Goal: Task Accomplishment & Management: Complete application form

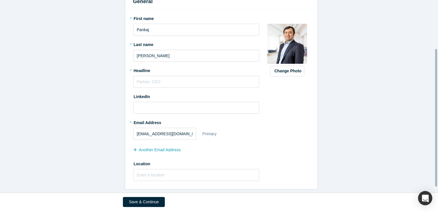
scroll to position [76, 0]
click at [147, 78] on input "text" at bounding box center [196, 82] width 126 height 12
paste input "Customer is King"
type input "Customer is King"
click at [180, 171] on input "text" at bounding box center [196, 175] width 126 height 12
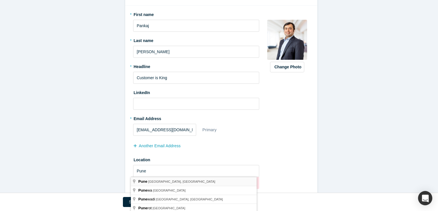
type input "[GEOGRAPHIC_DATA], [GEOGRAPHIC_DATA], [GEOGRAPHIC_DATA]"
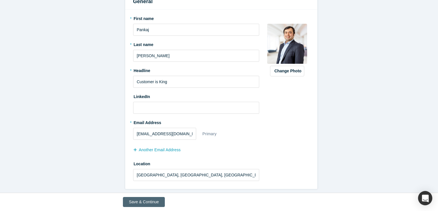
click at [150, 199] on button "Save & Continue" at bounding box center [144, 202] width 42 height 10
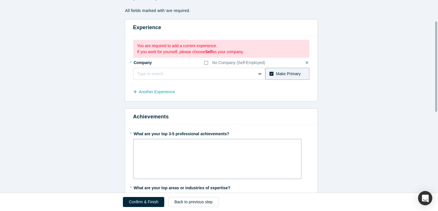
scroll to position [45, 0]
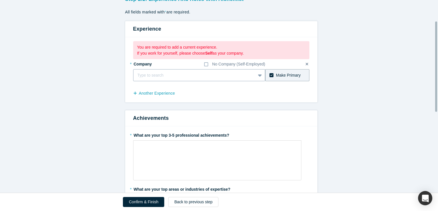
click at [178, 74] on div at bounding box center [195, 75] width 114 height 7
type input "[PERSON_NAME]"
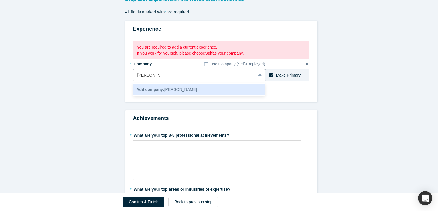
click at [177, 91] on span "Add company: [PERSON_NAME]" at bounding box center [167, 89] width 61 height 5
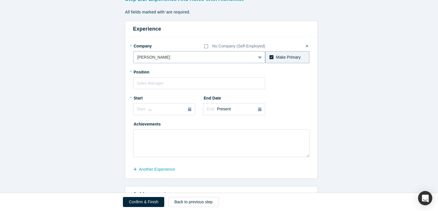
click at [167, 58] on div at bounding box center [195, 57] width 114 height 7
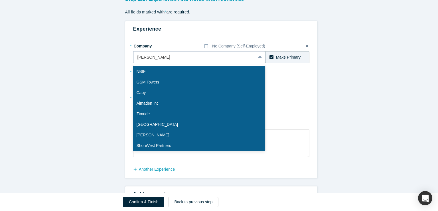
click at [138, 57] on div at bounding box center [195, 57] width 114 height 7
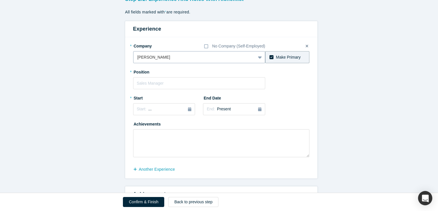
click at [138, 56] on input "text" at bounding box center [138, 57] width 1 height 6
type input "[PERSON_NAME]"
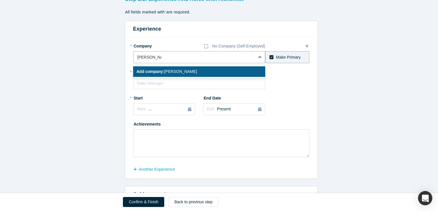
click at [157, 71] on b "Add company:" at bounding box center [151, 71] width 28 height 5
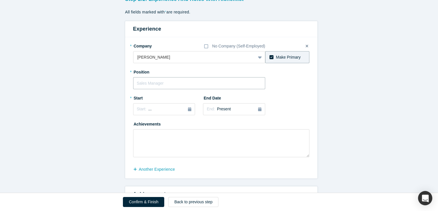
click at [204, 84] on input "text" at bounding box center [199, 83] width 132 height 12
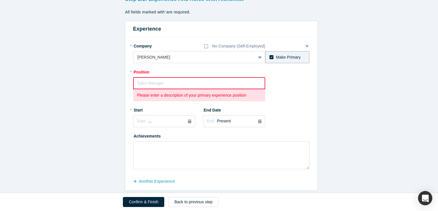
click at [194, 80] on input "text" at bounding box center [199, 83] width 132 height 12
paste input "Value Engineering Expert"
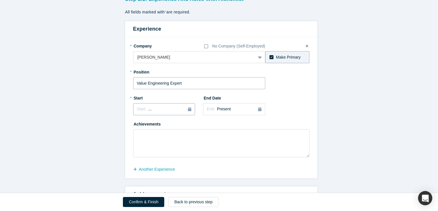
type input "Value Engineering Expert"
click at [188, 109] on icon "button" at bounding box center [189, 109] width 3 height 4
click at [160, 123] on div "2025" at bounding box center [164, 125] width 62 height 12
click at [136, 125] on div "2025" at bounding box center [164, 125] width 62 height 12
click at [136, 125] on button "Previous Year" at bounding box center [136, 125] width 6 height 6
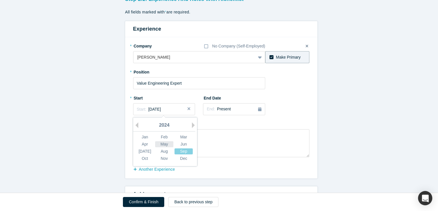
click at [162, 143] on div "May" at bounding box center [164, 144] width 18 height 6
click at [232, 108] on div "End: Present" at bounding box center [234, 109] width 55 height 6
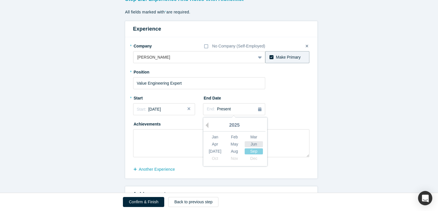
click at [254, 144] on div "Jun" at bounding box center [254, 144] width 18 height 6
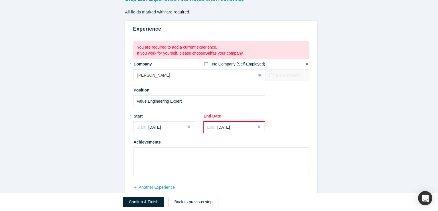
click at [219, 65] on div "No Company (Self-Employed)" at bounding box center [238, 64] width 53 height 6
click at [0, 0] on input "No Company (Self-Employed)" at bounding box center [0, 0] width 0 height 0
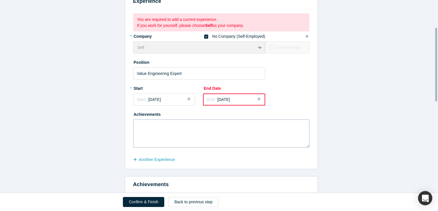
scroll to position [73, 0]
drag, startPoint x: 156, startPoint y: 73, endPoint x: 15, endPoint y: 66, distance: 140.9
click at [15, 66] on form "Step 2/2: Experience and Roles with Alchemist All fields marked with * are requ…" at bounding box center [221, 193] width 443 height 456
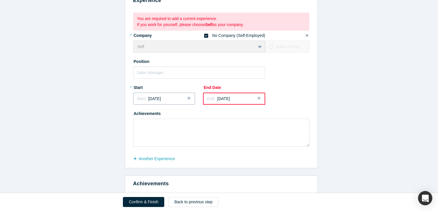
click at [178, 97] on div "Start: [DATE]" at bounding box center [164, 99] width 55 height 6
click at [180, 133] on div "Jun" at bounding box center [184, 133] width 18 height 6
click at [167, 97] on div "Start: [DATE]" at bounding box center [164, 99] width 55 height 6
click at [146, 140] on div "[DATE]" at bounding box center [145, 141] width 18 height 6
click at [257, 99] on button "Close" at bounding box center [261, 98] width 9 height 12
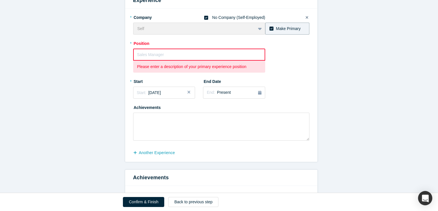
click at [194, 51] on input "text" at bounding box center [199, 55] width 132 height 12
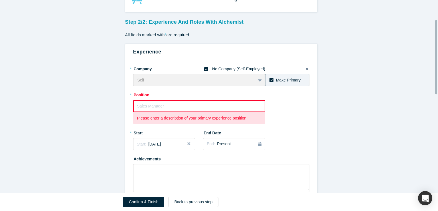
scroll to position [16, 0]
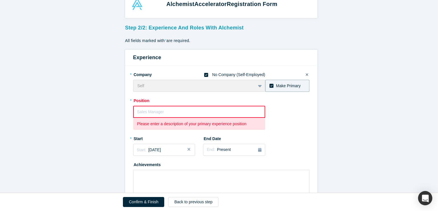
click at [168, 109] on input "text" at bounding box center [199, 112] width 132 height 12
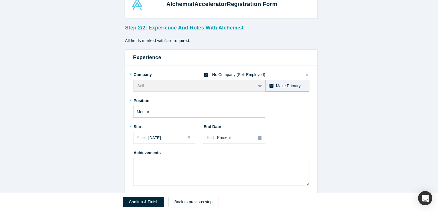
click at [141, 111] on input "Mentor" at bounding box center [199, 112] width 132 height 12
click at [143, 112] on input "Mentor" at bounding box center [199, 112] width 132 height 12
click at [156, 109] on input "Mentor" at bounding box center [199, 112] width 132 height 12
click at [140, 110] on input "Mentor" at bounding box center [199, 112] width 132 height 12
click at [138, 110] on input "Mentor" at bounding box center [199, 112] width 132 height 12
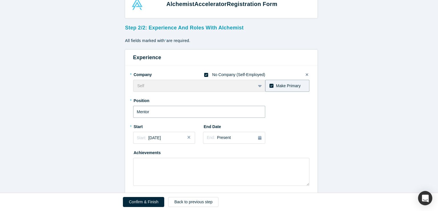
drag, startPoint x: 139, startPoint y: 111, endPoint x: 142, endPoint y: 111, distance: 3.2
click at [140, 111] on input "Mentor" at bounding box center [199, 112] width 132 height 12
click at [142, 111] on input "Mentor" at bounding box center [199, 112] width 132 height 12
click at [143, 111] on input "Mentor" at bounding box center [199, 112] width 132 height 12
click at [146, 111] on input "Mentor" at bounding box center [199, 112] width 132 height 12
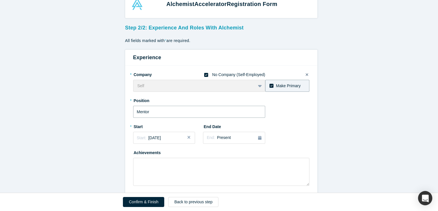
click at [158, 110] on input "Mentor" at bounding box center [199, 112] width 132 height 12
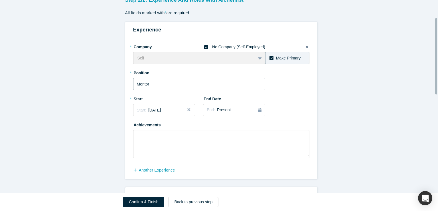
scroll to position [45, 0]
type input "Mentor"
click at [156, 172] on button "another Experience" at bounding box center [157, 169] width 48 height 10
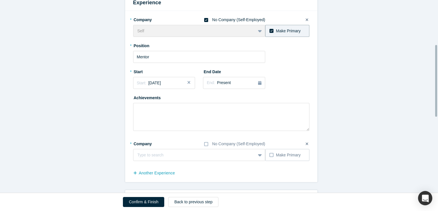
scroll to position [130, 0]
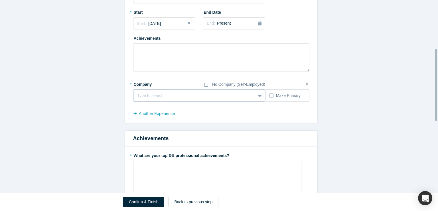
click at [186, 94] on div at bounding box center [195, 95] width 114 height 7
type input "[PERSON_NAME]"
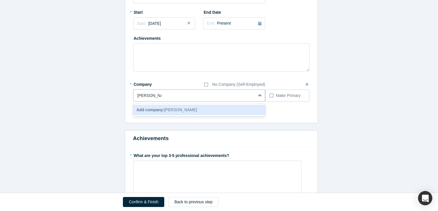
click at [202, 109] on div "Add company: [PERSON_NAME]" at bounding box center [199, 109] width 132 height 11
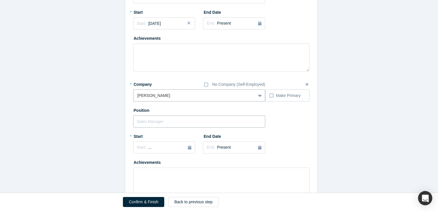
click at [168, 121] on input "text" at bounding box center [199, 121] width 132 height 12
click at [155, 117] on input "text" at bounding box center [199, 121] width 132 height 12
paste input "Value Engineering Expert"
type input "Value Engineering Expert"
click at [184, 146] on div "Start: ..." at bounding box center [164, 147] width 55 height 6
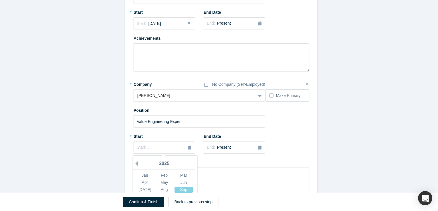
click at [134, 161] on button "Previous Year" at bounding box center [136, 163] width 6 height 6
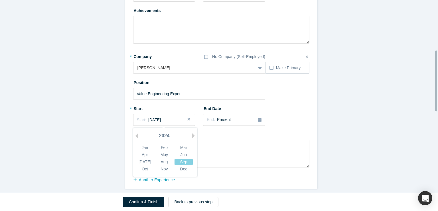
scroll to position [159, 0]
click at [167, 154] on div "May" at bounding box center [164, 154] width 18 height 6
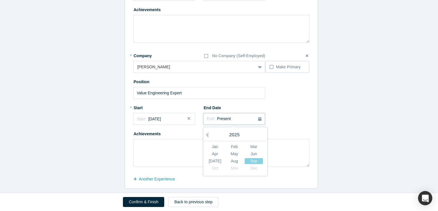
click at [239, 119] on div "End: Present" at bounding box center [234, 119] width 55 height 6
click at [248, 154] on div "Jun" at bounding box center [254, 154] width 18 height 6
click at [163, 152] on textarea at bounding box center [221, 153] width 176 height 28
paste textarea "- Established baseline cost for in-house membrane electrode gasket assembly pro…"
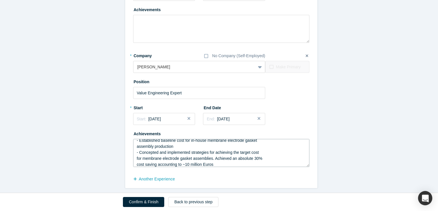
scroll to position [6, 0]
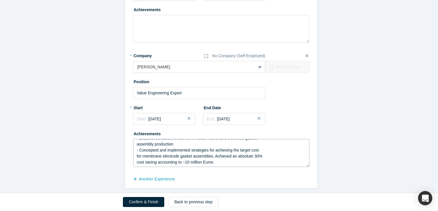
drag, startPoint x: 220, startPoint y: 164, endPoint x: 154, endPoint y: 164, distance: 66.2
click at [154, 164] on textarea "- Established baseline cost for in-house membrane electrode gasket assembly pro…" at bounding box center [221, 153] width 176 height 28
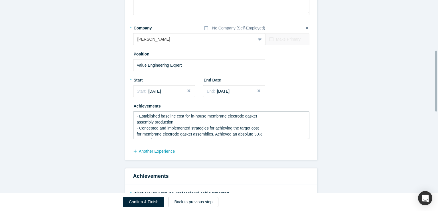
scroll to position [244, 0]
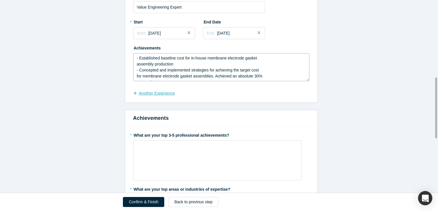
type textarea "- Established baseline cost for in-house membrane electrode gasket assembly pro…"
click at [165, 93] on button "another Experience" at bounding box center [157, 93] width 48 height 10
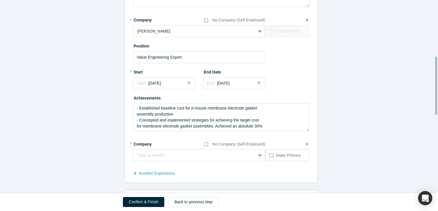
scroll to position [187, 0]
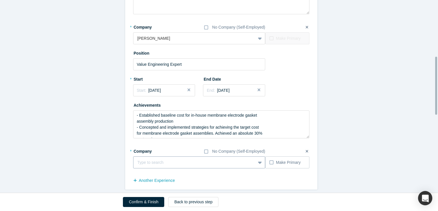
click at [178, 162] on div at bounding box center [195, 162] width 114 height 7
type input "[PERSON_NAME]"
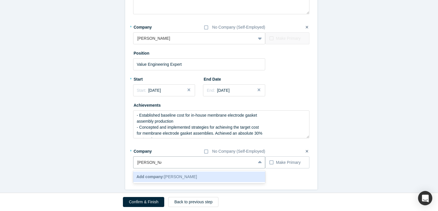
click at [150, 175] on b "Add company:" at bounding box center [151, 176] width 28 height 5
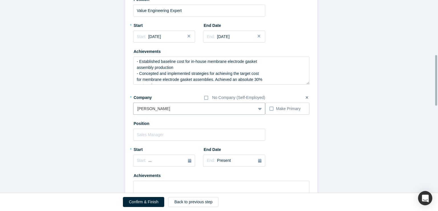
scroll to position [244, 0]
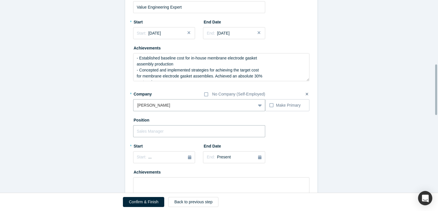
click at [151, 126] on input "text" at bounding box center [199, 131] width 132 height 12
click at [146, 130] on input "text" at bounding box center [199, 131] width 132 height 12
paste input "Electrochemist"
click at [149, 128] on input "Electrochemist" at bounding box center [199, 131] width 132 height 12
click at [147, 131] on input "Electrochemist" at bounding box center [199, 131] width 132 height 12
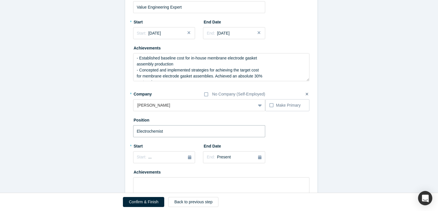
click at [154, 131] on input "Electrochemist" at bounding box center [199, 131] width 132 height 12
click at [191, 130] on input "Electrochemist" at bounding box center [199, 131] width 132 height 12
type input "Electrochemist"
click at [188, 159] on icon "button" at bounding box center [189, 157] width 3 height 4
click at [138, 106] on div "2025" at bounding box center [164, 107] width 62 height 12
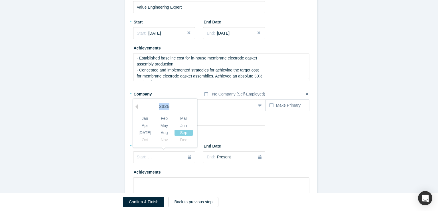
click at [138, 106] on div "2025" at bounding box center [164, 107] width 62 height 12
click at [137, 106] on div "2025" at bounding box center [164, 107] width 62 height 12
click at [136, 106] on button "Previous Year" at bounding box center [136, 107] width 6 height 6
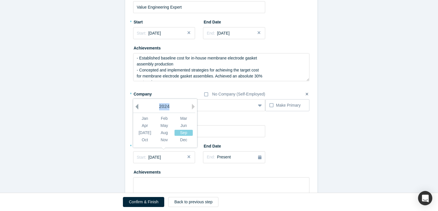
click at [136, 106] on button "Previous Year" at bounding box center [136, 107] width 6 height 6
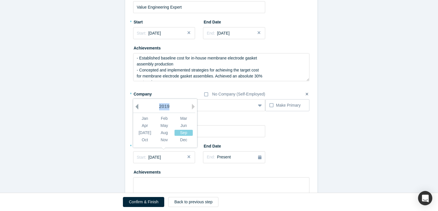
click at [136, 106] on button "Previous Year" at bounding box center [136, 107] width 6 height 6
click at [156, 132] on div "Aug" at bounding box center [164, 133] width 18 height 6
click at [255, 155] on div "End: Present" at bounding box center [234, 157] width 55 height 6
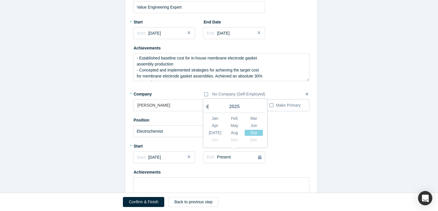
click at [203, 107] on button "Previous Year" at bounding box center [206, 107] width 6 height 6
click at [213, 125] on div "Apr" at bounding box center [215, 125] width 18 height 6
click at [194, 181] on textarea at bounding box center [221, 191] width 176 height 28
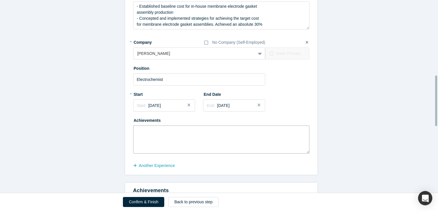
scroll to position [301, 0]
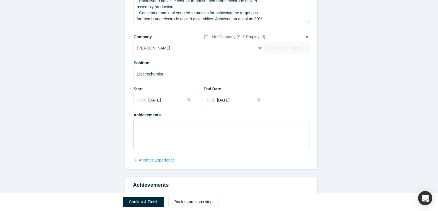
paste textarea "- Established strong collaborations and joint developments with global componen…"
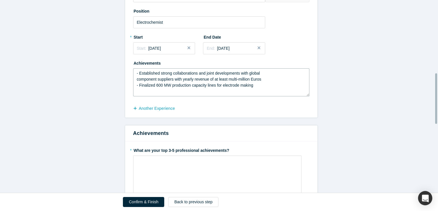
scroll to position [358, 0]
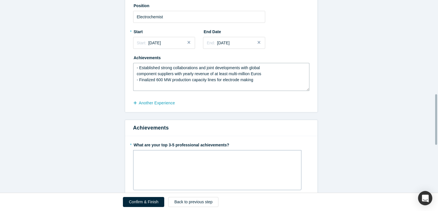
type textarea "- Established strong collaborations and joint developments with global componen…"
click at [179, 160] on div "rdw-editor" at bounding box center [217, 156] width 161 height 9
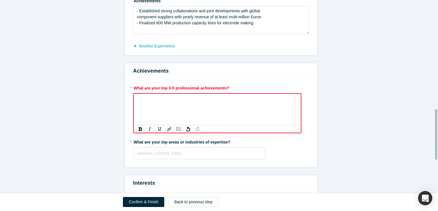
scroll to position [416, 0]
drag, startPoint x: 258, startPoint y: 23, endPoint x: 109, endPoint y: 11, distance: 149.2
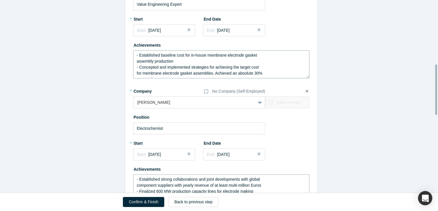
scroll to position [244, 0]
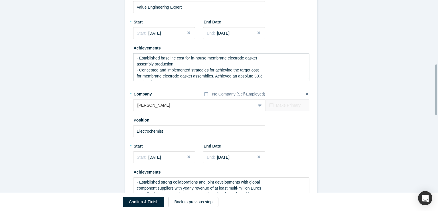
click at [248, 66] on textarea "- Established baseline cost for in-house membrane electrode gasket assembly pro…" at bounding box center [221, 67] width 176 height 28
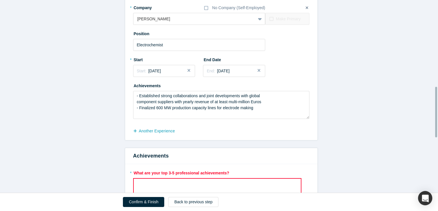
scroll to position [330, 0]
drag, startPoint x: 260, startPoint y: 112, endPoint x: 68, endPoint y: 87, distance: 193.3
click at [71, 87] on form "Step 2/2: Experience and Roles with Alchemist All fields marked with * are requ…" at bounding box center [221, 51] width 443 height 686
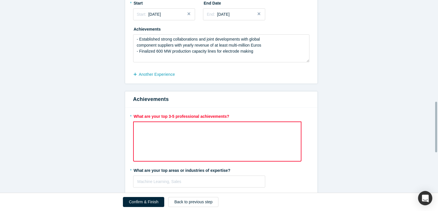
click at [180, 128] on div "rdw-editor" at bounding box center [217, 128] width 153 height 6
paste div "rdw-editor"
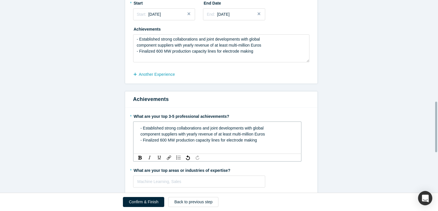
scroll to position [387, 0]
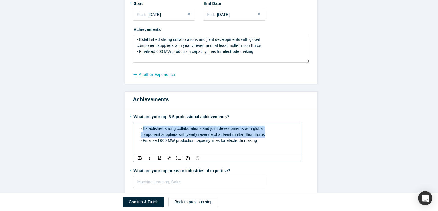
drag, startPoint x: 266, startPoint y: 134, endPoint x: 141, endPoint y: 129, distance: 124.8
click at [141, 129] on div "- Established strong collaborations and joint developments with global componen…" at bounding box center [218, 134] width 154 height 18
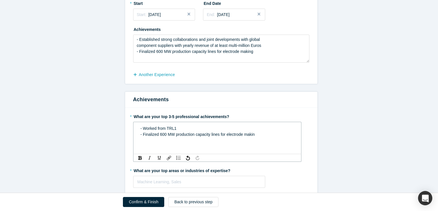
click at [193, 133] on span "- Finalized 600 MW production capacity lines for electrode makin" at bounding box center [198, 134] width 114 height 5
click at [214, 122] on div "- Worked from TRL1 - Finalized 600 MW production capacity lines for electrode m…" at bounding box center [217, 138] width 168 height 32
click at [206, 126] on div "- Worked from TRL1" at bounding box center [218, 128] width 154 height 6
drag, startPoint x: 197, startPoint y: 129, endPoint x: 131, endPoint y: 130, distance: 65.9
click at [133, 130] on div "- Worked from TRL 1 to TRL 9 - Finalized 600 MW production capacity lines for e…" at bounding box center [217, 138] width 168 height 32
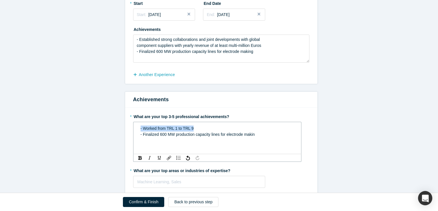
copy span "- Worked from TRL 1 to TRL 9"
click at [210, 130] on div "- Worked from TRL 1 to TRL 9" at bounding box center [218, 128] width 154 height 6
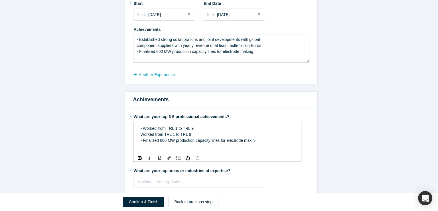
drag, startPoint x: 138, startPoint y: 134, endPoint x: 150, endPoint y: 135, distance: 12.0
click at [139, 134] on div "- Worked from TRL 1 to TRL 9 Worked from TRL 1 to TRL 9 - Finalized 600 MW prod…" at bounding box center [217, 134] width 161 height 21
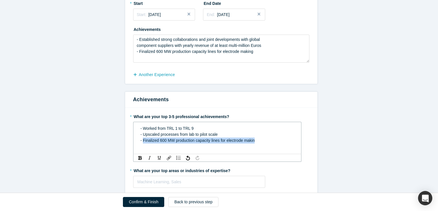
drag, startPoint x: 141, startPoint y: 140, endPoint x: 273, endPoint y: 140, distance: 131.3
click at [273, 140] on div "- Finalized 600 MW production capacity lines for electrode makin" at bounding box center [218, 140] width 154 height 6
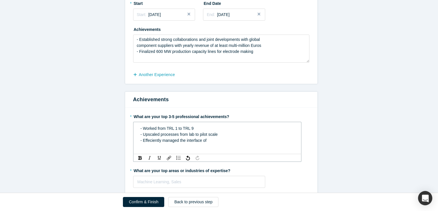
click at [147, 136] on span "- Upscaled processes from lab to pilot scale" at bounding box center [179, 134] width 77 height 5
click at [148, 140] on span "- Effeciently managed the interface of" at bounding box center [174, 140] width 66 height 5
click at [208, 138] on div "- Efficiently managed the interface of" at bounding box center [218, 140] width 154 height 6
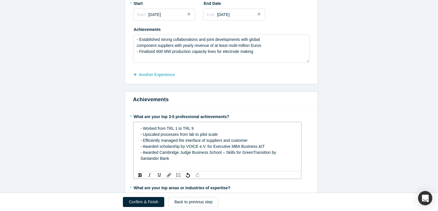
click at [169, 159] on div "- Awarded Cambridge Judge Business School – Skills for GreenTransition by Santa…" at bounding box center [218, 155] width 154 height 12
click at [249, 151] on span "- Awarded Cambridge Judge Business School – Skills for GreenTransition by Santa…" at bounding box center [209, 155] width 137 height 11
click at [175, 161] on div "rdw-editor" at bounding box center [218, 164] width 154 height 6
click at [172, 159] on div "- Awarded Cambridge Judge Business School – Skills for Green Transition by Sant…" at bounding box center [218, 155] width 154 height 12
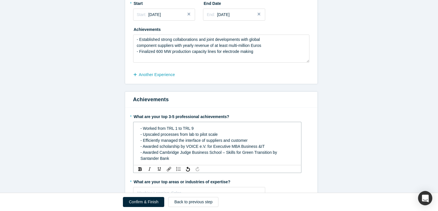
click at [201, 126] on div "- Worked from TRL 1 to TRL 9" at bounding box center [218, 128] width 154 height 6
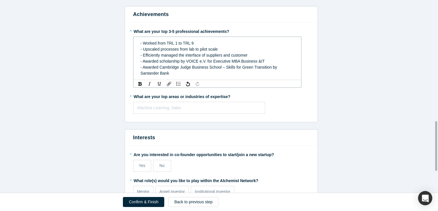
scroll to position [472, 0]
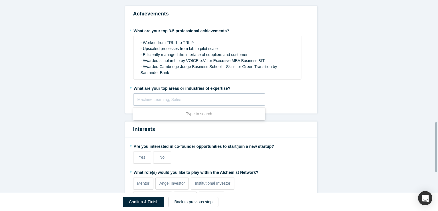
click at [169, 103] on div "Machine Learning, Sales" at bounding box center [200, 99] width 132 height 9
type input "Manufa"
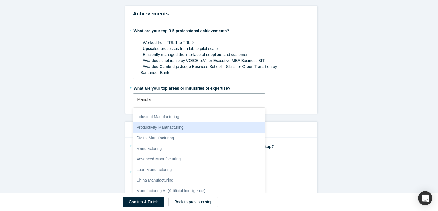
scroll to position [61, 0]
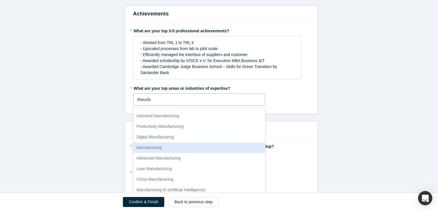
click at [185, 149] on div "Manufacturing" at bounding box center [199, 147] width 132 height 11
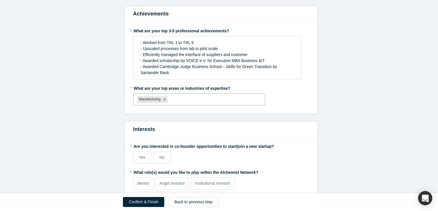
click at [192, 100] on div at bounding box center [215, 99] width 92 height 7
type input "green energy"
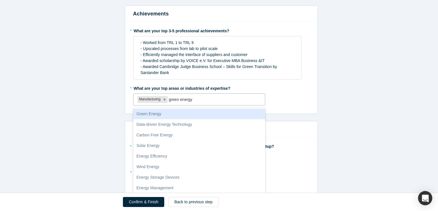
click at [175, 114] on div "Green Energy" at bounding box center [199, 113] width 132 height 11
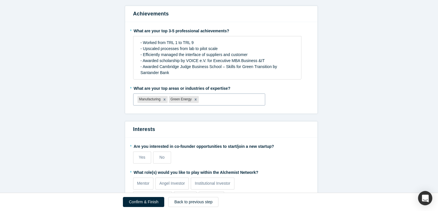
click at [228, 97] on div at bounding box center [230, 99] width 61 height 7
type input "fuel cells"
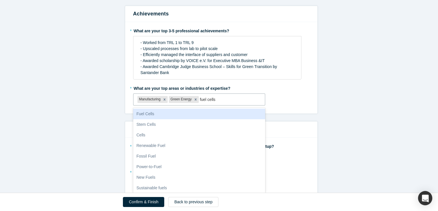
click at [175, 113] on div "Fuel Cells" at bounding box center [199, 113] width 132 height 11
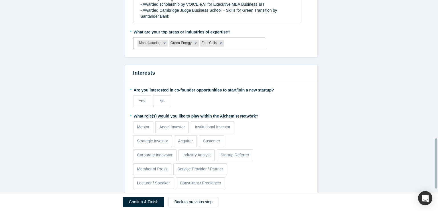
scroll to position [529, 0]
click at [143, 100] on label "Yes" at bounding box center [142, 100] width 18 height 12
click at [0, 0] on input "Yes" at bounding box center [0, 0] width 0 height 0
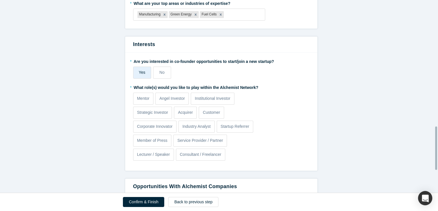
scroll to position [558, 0]
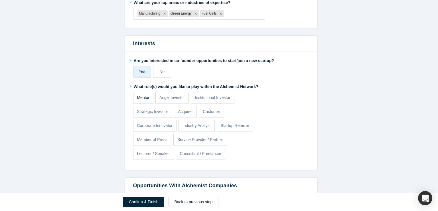
click at [137, 95] on p "Mentor" at bounding box center [143, 97] width 13 height 6
click at [0, 0] on input "Mentor" at bounding box center [0, 0] width 0 height 0
click at [191, 156] on label "Consultant / Freelancer" at bounding box center [200, 154] width 49 height 12
click at [0, 0] on input "Consultant / Freelancer" at bounding box center [0, 0] width 0 height 0
click at [202, 140] on p "Service Provider / Partner" at bounding box center [201, 139] width 46 height 6
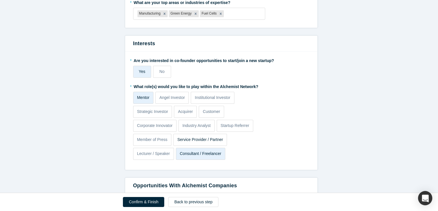
click at [0, 0] on input "Service Provider / Partner" at bounding box center [0, 0] width 0 height 0
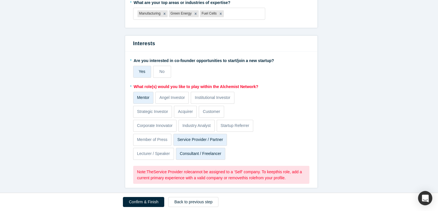
click at [196, 139] on p "Service Provider / Partner" at bounding box center [201, 139] width 46 height 6
click at [0, 0] on input "Service Provider / Partner" at bounding box center [0, 0] width 0 height 0
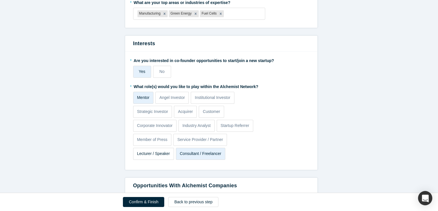
click at [146, 154] on p "Lecturer / Speaker" at bounding box center [153, 153] width 33 height 6
click at [0, 0] on input "Lecturer / Speaker" at bounding box center [0, 0] width 0 height 0
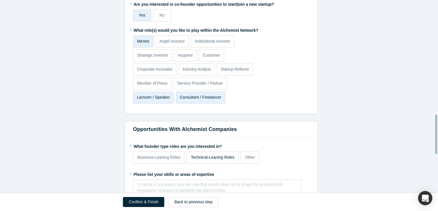
scroll to position [615, 0]
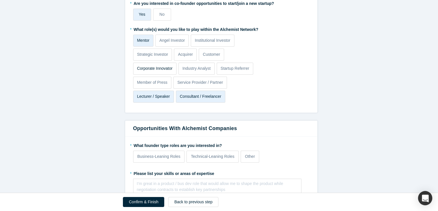
click at [161, 64] on label "Corporate Innovator" at bounding box center [154, 69] width 43 height 12
click at [0, 0] on input "Corporate Innovator" at bounding box center [0, 0] width 0 height 0
click at [216, 54] on p "Customer" at bounding box center [211, 54] width 17 height 6
click at [0, 0] on input "Customer" at bounding box center [0, 0] width 0 height 0
click at [199, 69] on p "Industry Analyst" at bounding box center [197, 68] width 28 height 6
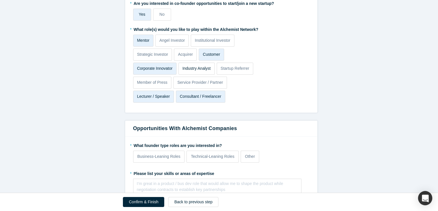
click at [0, 0] on input "Industry Analyst" at bounding box center [0, 0] width 0 height 0
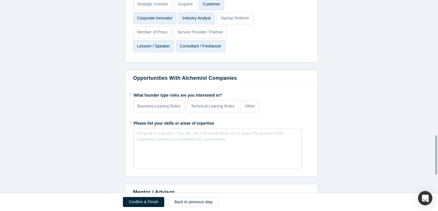
scroll to position [662, 0]
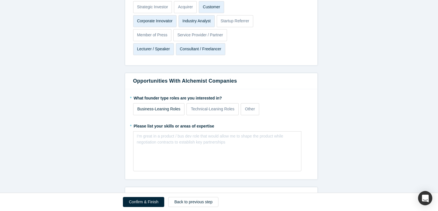
click at [163, 108] on p "Business-Leaning Roles" at bounding box center [159, 109] width 43 height 6
click at [0, 0] on input "Business-Leaning Roles" at bounding box center [0, 0] width 0 height 0
click at [189, 145] on div "I’m great in a product / bus dev role that would allow me to shape the product …" at bounding box center [217, 151] width 168 height 40
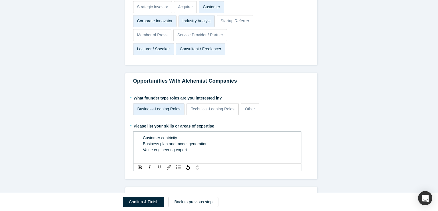
click at [142, 148] on span "- Value engineering expert" at bounding box center [164, 149] width 47 height 5
click at [151, 148] on span "- Value engineering expert" at bounding box center [164, 149] width 47 height 5
click at [163, 149] on span "- Value engineering expert" at bounding box center [164, 149] width 47 height 5
click at [210, 149] on div "- Value engineering expert" at bounding box center [218, 150] width 154 height 6
click at [214, 141] on div "- Business plan and model generation" at bounding box center [218, 144] width 154 height 6
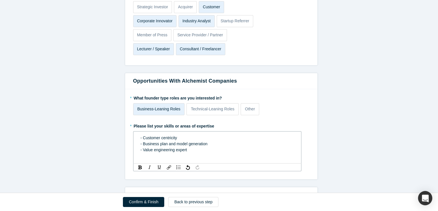
click at [191, 152] on div "- Customer centricity - Business plan and model generation - Value engineering …" at bounding box center [217, 143] width 161 height 21
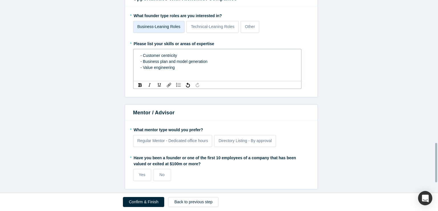
scroll to position [748, 0]
click at [182, 129] on div "* What mentor type would you prefer? Regular Mentor - Dedicated office hours Di…" at bounding box center [221, 137] width 176 height 24
click at [179, 138] on span "Regular Mentor - Dedicated office hours" at bounding box center [173, 140] width 71 height 5
click at [0, 0] on input "Regular Mentor - Dedicated office hours" at bounding box center [0, 0] width 0 height 0
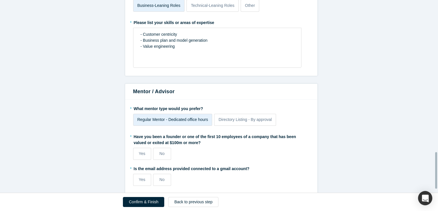
scroll to position [805, 0]
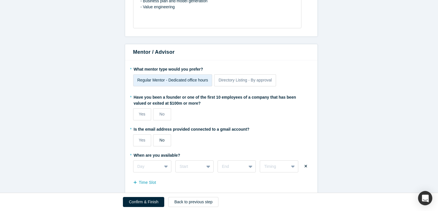
click at [162, 138] on span "No" at bounding box center [162, 140] width 5 height 5
click at [0, 0] on input "No" at bounding box center [0, 0] width 0 height 0
drag, startPoint x: 438, startPoint y: 154, endPoint x: 438, endPoint y: 134, distance: 20.0
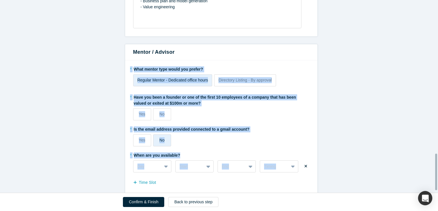
drag, startPoint x: 438, startPoint y: 171, endPoint x: 425, endPoint y: 130, distance: 43.1
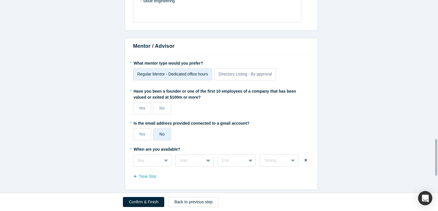
scroll to position [815, 0]
drag, startPoint x: 437, startPoint y: 184, endPoint x: 305, endPoint y: 186, distance: 132.7
click at [436, 195] on div "Alchemist Accelerator Registration Form Step 2/2: Experience and Roles with Alc…" at bounding box center [219, 105] width 438 height 211
click at [162, 131] on span "No" at bounding box center [162, 133] width 5 height 5
click at [0, 0] on input "No" at bounding box center [0, 0] width 0 height 0
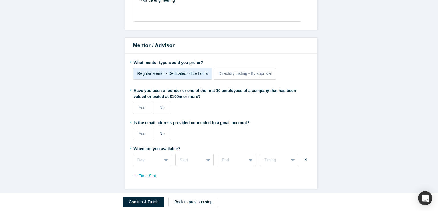
click at [160, 131] on span "No" at bounding box center [162, 133] width 5 height 5
click at [0, 0] on input "No" at bounding box center [0, 0] width 0 height 0
click at [139, 105] on span "Yes" at bounding box center [142, 107] width 7 height 5
click at [0, 0] on input "Yes" at bounding box center [0, 0] width 0 height 0
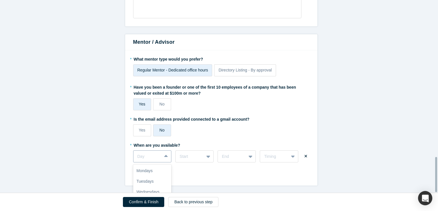
click at [152, 156] on div "7 results available. Use Up and Down to choose options, press Enter to select t…" at bounding box center [152, 156] width 38 height 12
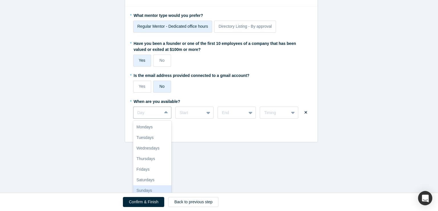
click at [150, 185] on div "Sundays" at bounding box center [152, 190] width 38 height 11
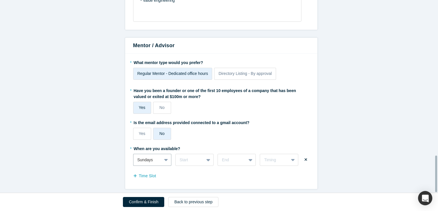
scroll to position [815, 0]
click at [194, 155] on div "Start" at bounding box center [195, 160] width 38 height 12
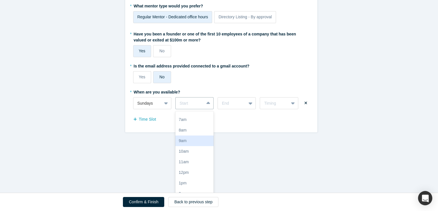
scroll to position [7, 0]
click at [275, 100] on fieldset "* What mentor type would you prefer? Regular Mentor - Dedicated office hours Di…" at bounding box center [221, 64] width 176 height 127
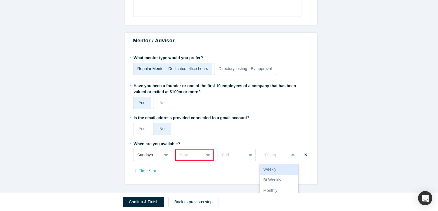
click at [282, 169] on div "Weekly" at bounding box center [279, 169] width 38 height 11
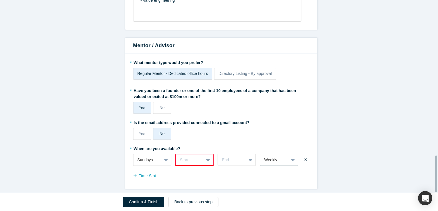
click at [203, 156] on div "Start" at bounding box center [195, 160] width 38 height 12
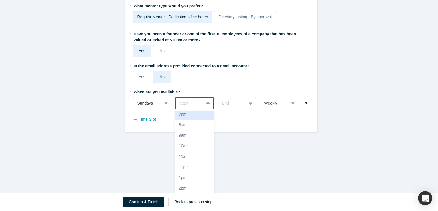
scroll to position [16, 0]
click at [185, 130] on div "9am" at bounding box center [195, 133] width 38 height 11
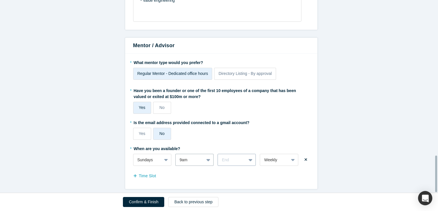
click at [233, 154] on div "End" at bounding box center [237, 160] width 38 height 12
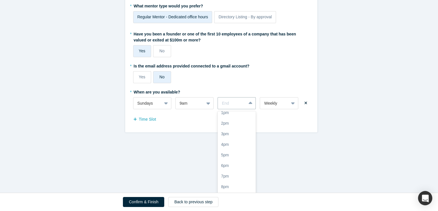
scroll to position [81, 0]
click at [230, 150] on div "5pm" at bounding box center [237, 152] width 38 height 11
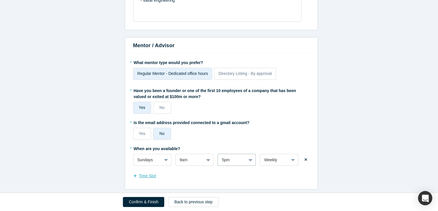
click at [146, 171] on button "Time Slot" at bounding box center [147, 176] width 29 height 10
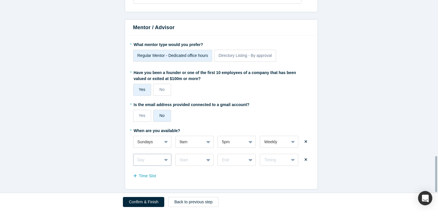
click at [151, 155] on div "Day" at bounding box center [152, 160] width 38 height 12
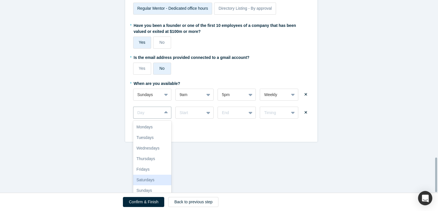
click at [148, 175] on div "Saturdays" at bounding box center [152, 179] width 38 height 11
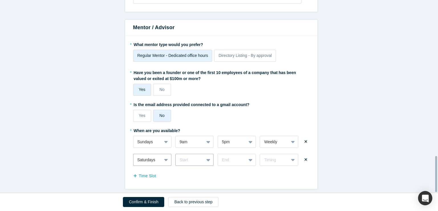
click at [193, 156] on div "Start" at bounding box center [195, 160] width 38 height 12
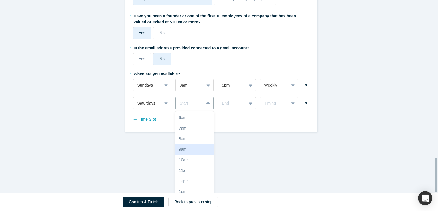
click at [188, 147] on div "9am" at bounding box center [195, 149] width 38 height 11
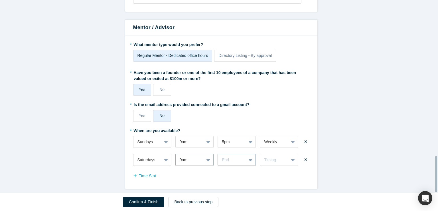
click at [241, 160] on div "End" at bounding box center [237, 160] width 38 height 12
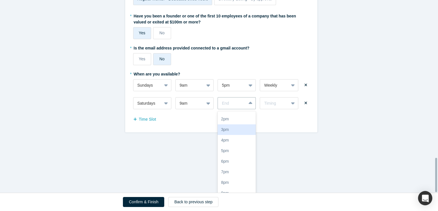
scroll to position [86, 0]
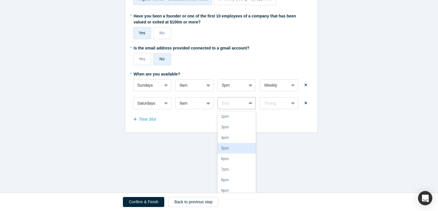
click at [228, 146] on div "5pm" at bounding box center [237, 148] width 38 height 11
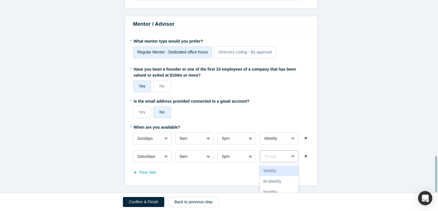
click at [283, 159] on div "3 results available. Use Up and Down to choose options, press Enter to select t…" at bounding box center [279, 156] width 38 height 12
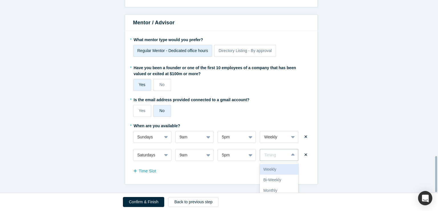
click at [275, 168] on div "Weekly" at bounding box center [279, 169] width 38 height 11
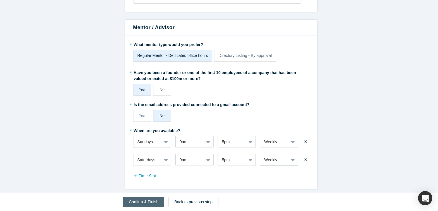
click at [150, 201] on button "Confirm & Finish" at bounding box center [143, 202] width 41 height 10
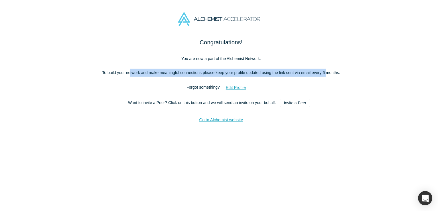
drag, startPoint x: 152, startPoint y: 74, endPoint x: 324, endPoint y: 74, distance: 172.4
click at [324, 74] on p "To build your network and make meaningful connections please keep your profile …" at bounding box center [222, 72] width 240 height 8
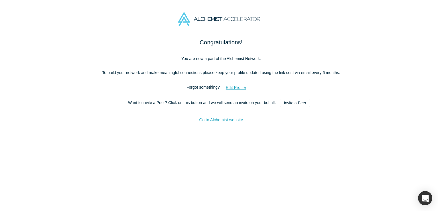
click at [233, 121] on link "Go to Alchemist website" at bounding box center [221, 119] width 44 height 5
